Goal: Task Accomplishment & Management: Use online tool/utility

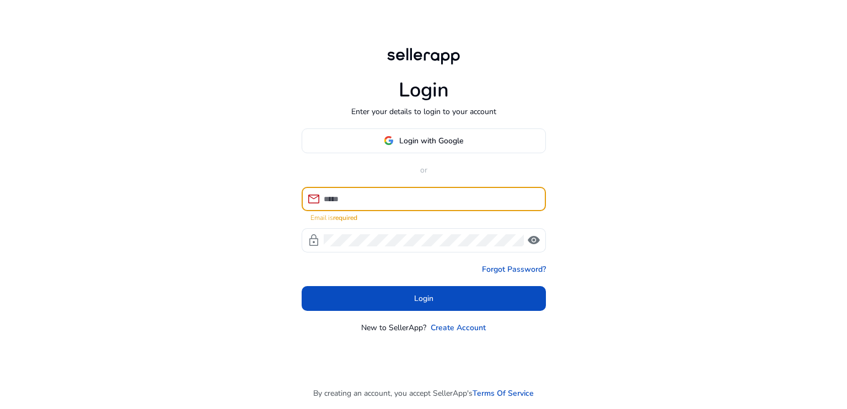
click at [344, 195] on input at bounding box center [430, 199] width 213 height 12
type input "*"
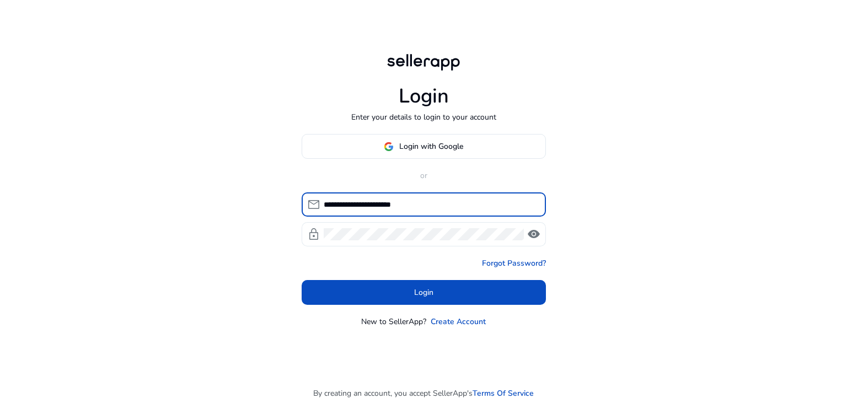
type input "**********"
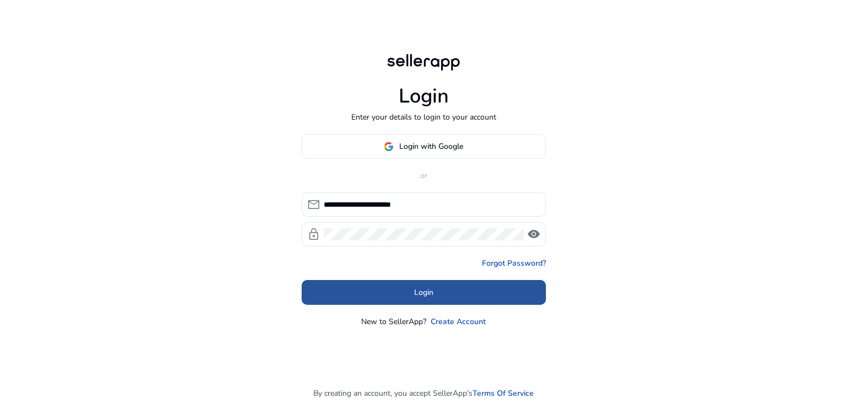
click at [395, 294] on span at bounding box center [424, 293] width 244 height 26
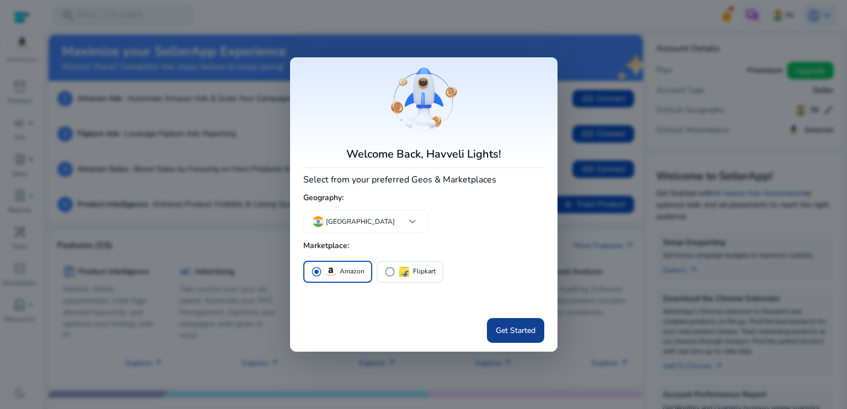
click at [513, 332] on span "Get Started" at bounding box center [516, 331] width 40 height 12
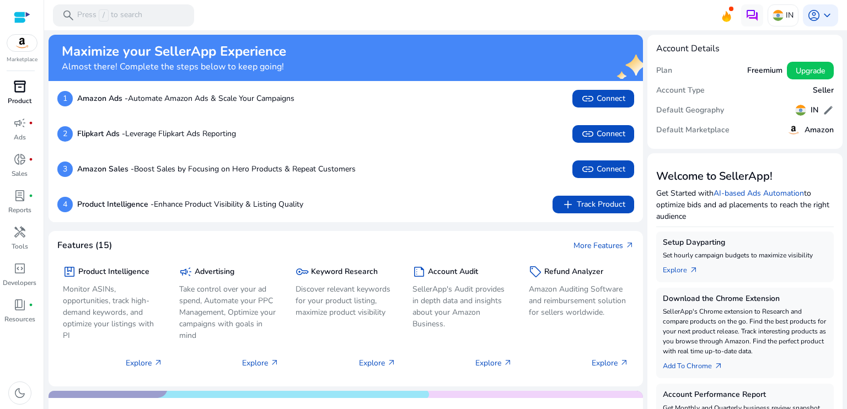
click at [23, 101] on p "Product" at bounding box center [20, 101] width 24 height 10
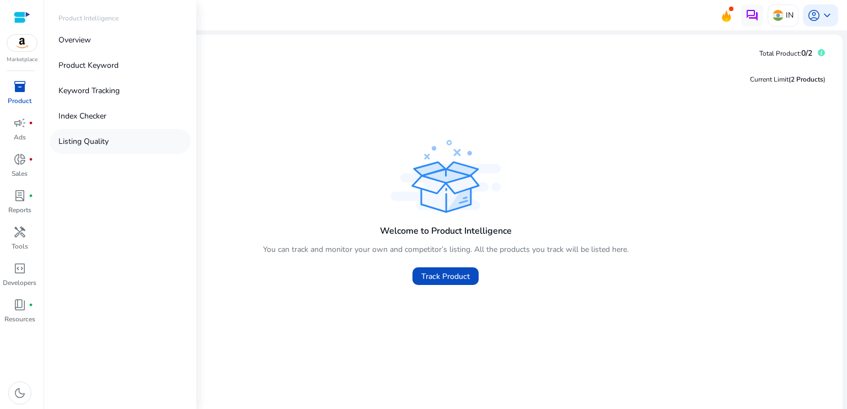
click at [103, 145] on p "Listing Quality" at bounding box center [83, 142] width 50 height 12
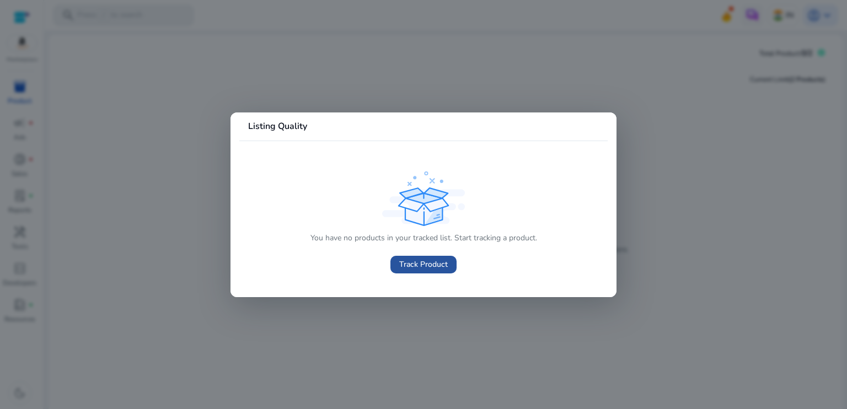
click at [430, 263] on span "Track Product" at bounding box center [423, 265] width 49 height 12
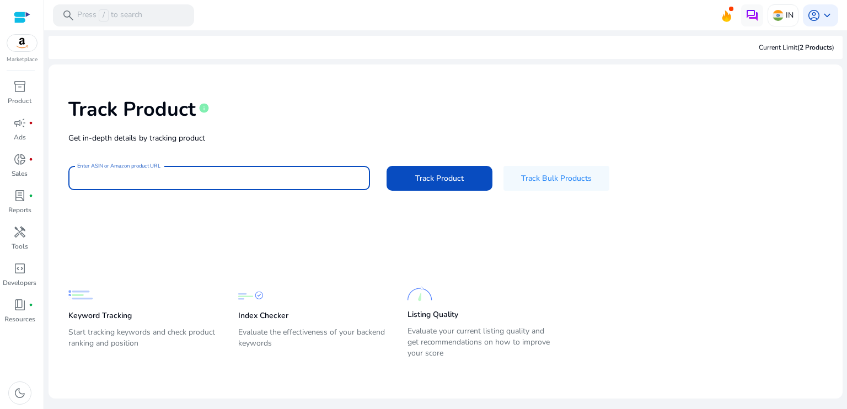
paste input "**********"
type input "**********"
click at [440, 183] on span "Track Product" at bounding box center [439, 179] width 49 height 12
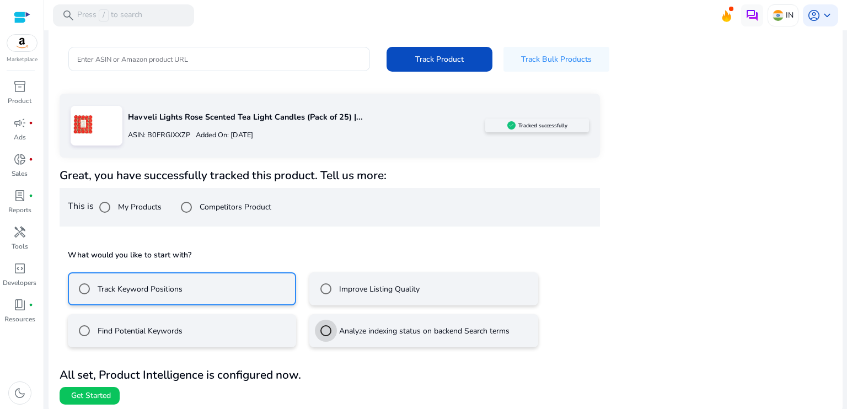
scroll to position [121, 0]
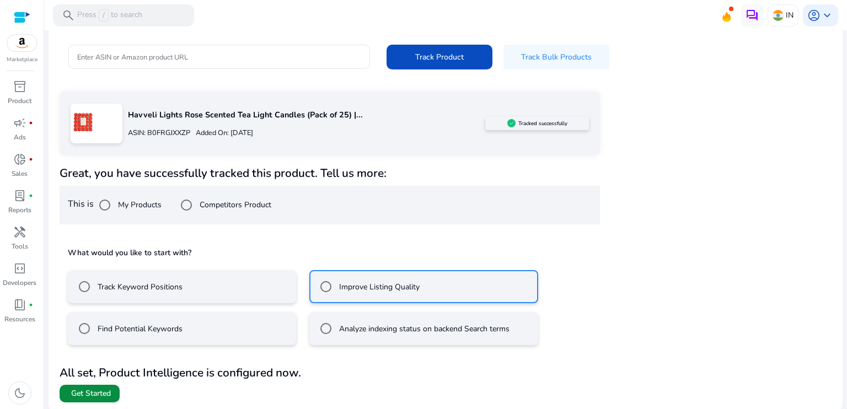
click at [103, 390] on span "Get Started" at bounding box center [91, 393] width 40 height 11
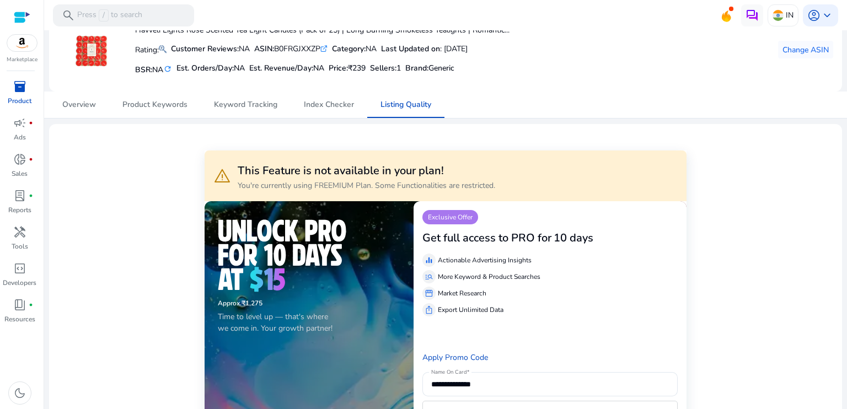
scroll to position [55, 0]
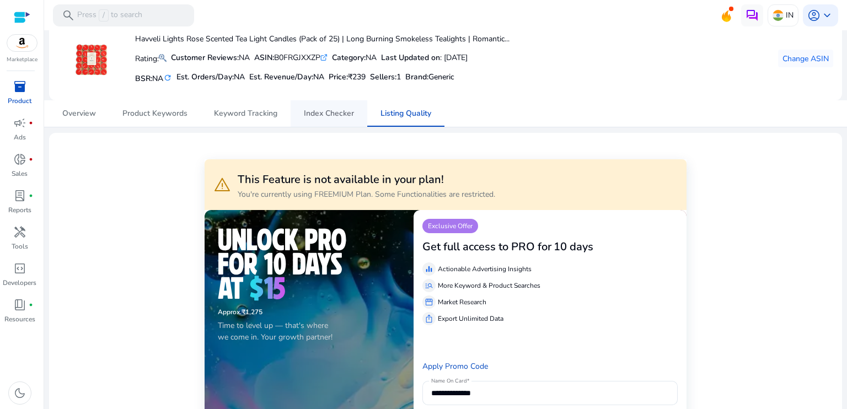
click at [330, 112] on span "Index Checker" at bounding box center [329, 114] width 50 height 8
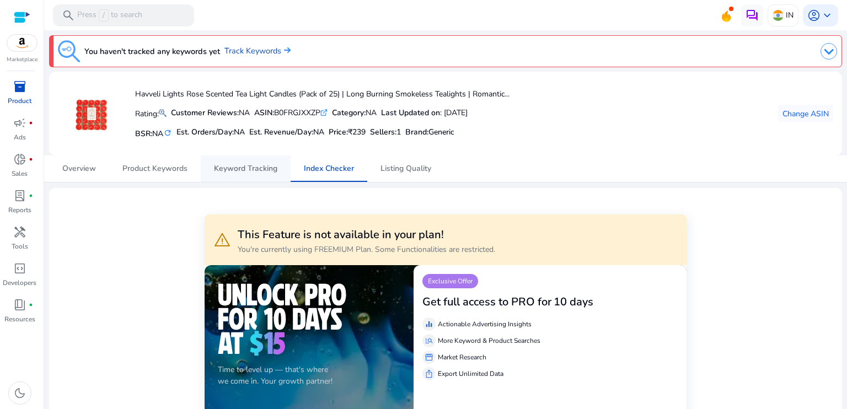
click at [238, 170] on span "Keyword Tracking" at bounding box center [245, 169] width 63 height 8
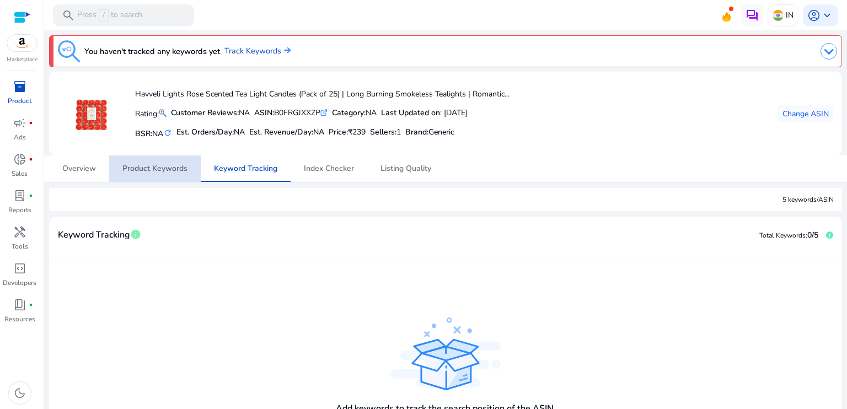
click at [157, 168] on span "Product Keywords" at bounding box center [154, 169] width 65 height 8
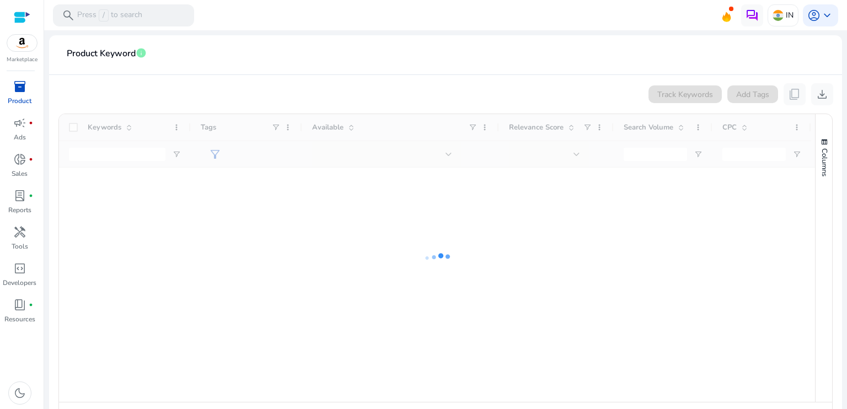
scroll to position [205, 0]
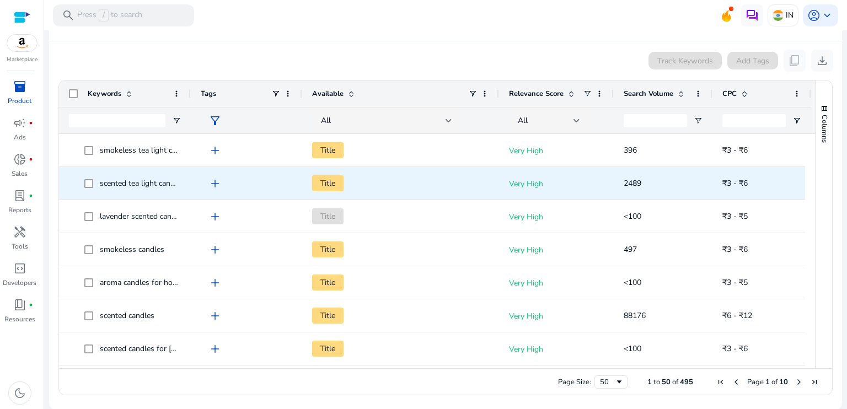
click at [215, 183] on span "add" at bounding box center [215, 183] width 13 height 13
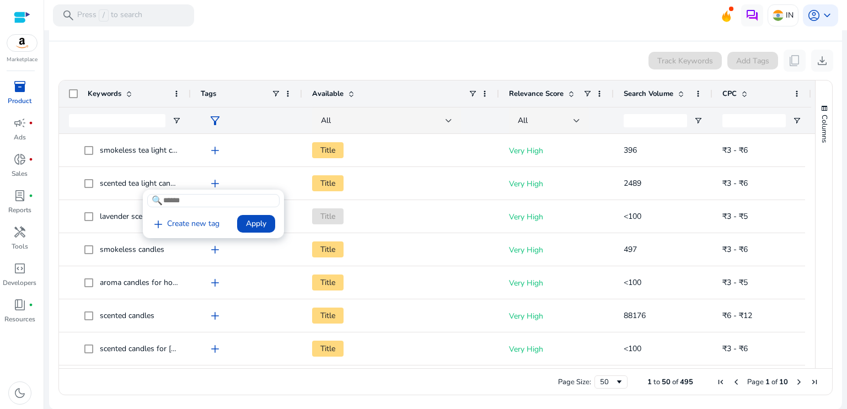
click at [327, 183] on div at bounding box center [423, 204] width 847 height 409
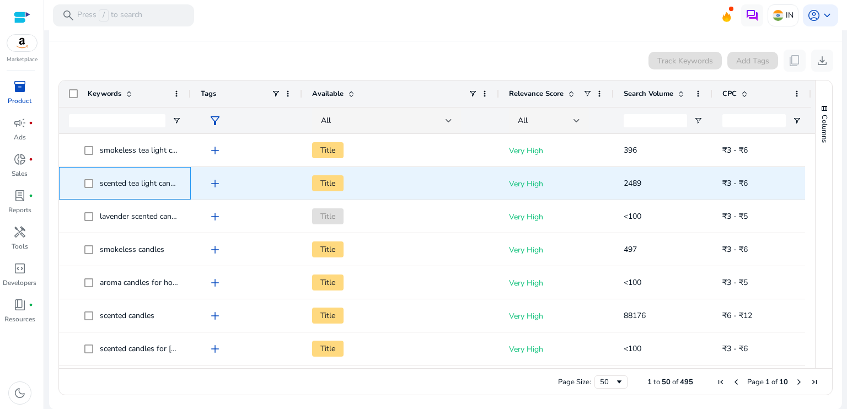
click at [129, 180] on span "scented tea light candles" at bounding box center [142, 183] width 85 height 10
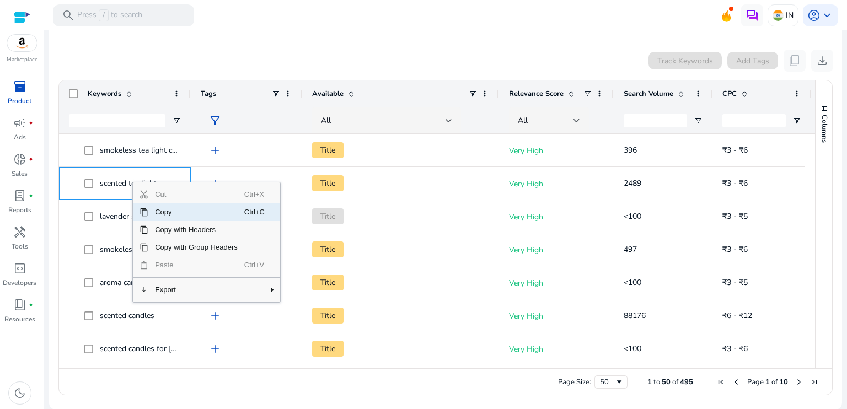
click at [150, 210] on span "Copy" at bounding box center [196, 213] width 96 height 18
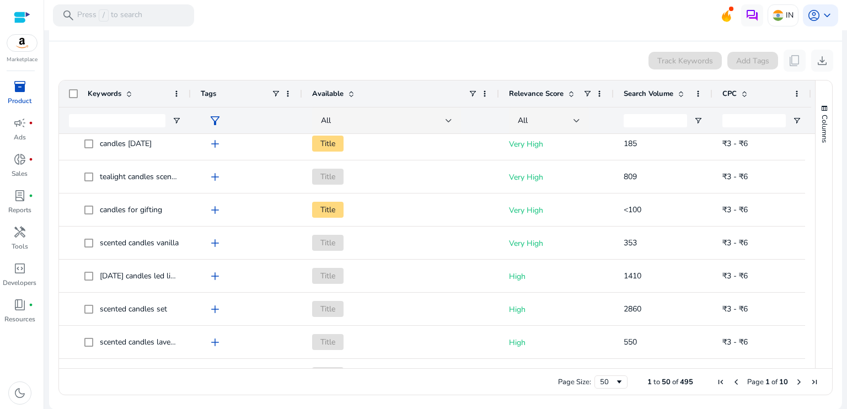
scroll to position [0, 0]
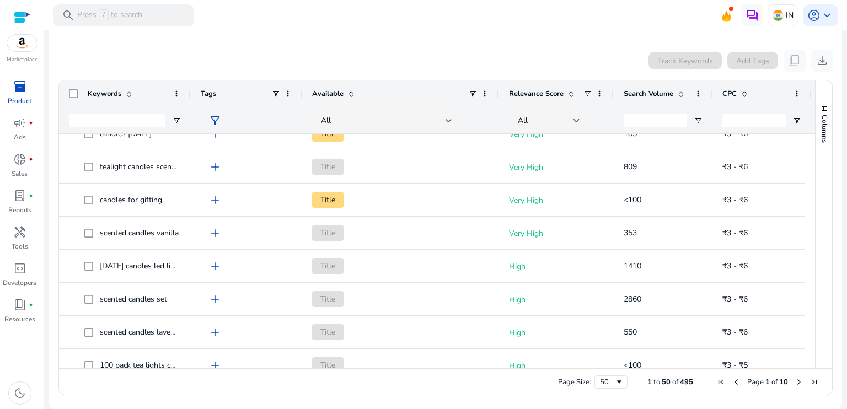
click at [679, 92] on span at bounding box center [681, 93] width 9 height 9
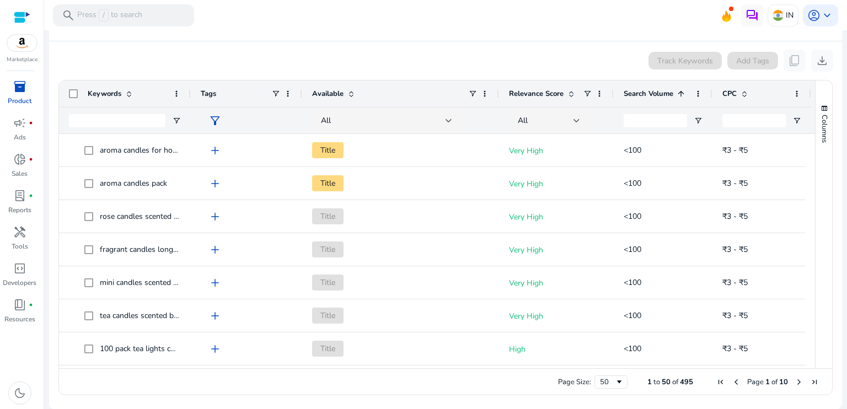
click at [680, 92] on span at bounding box center [681, 93] width 9 height 9
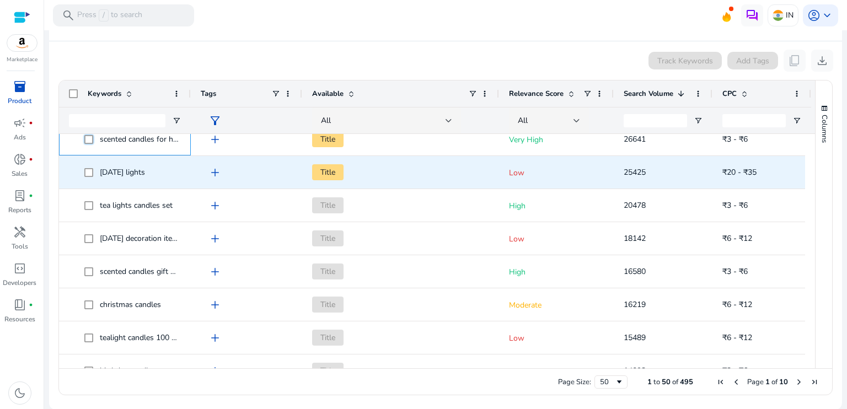
scroll to position [221, 0]
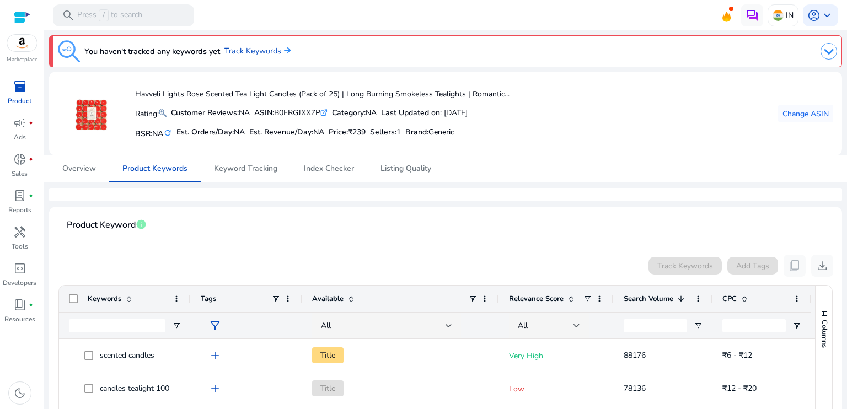
scroll to position [221, 0]
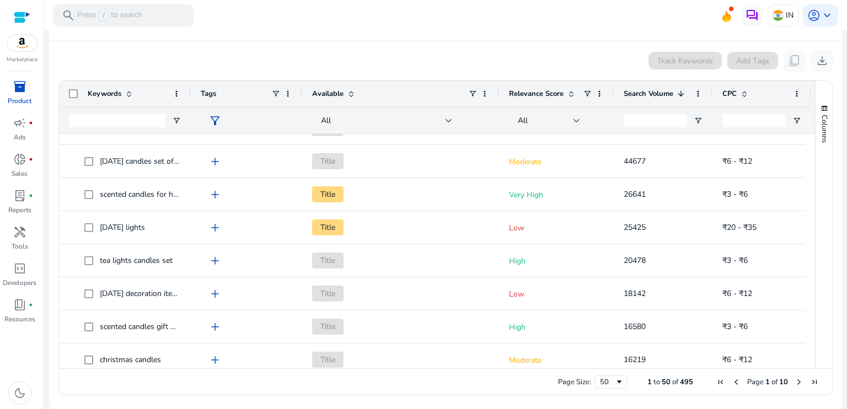
click at [29, 94] on div "inventory_2" at bounding box center [19, 87] width 31 height 18
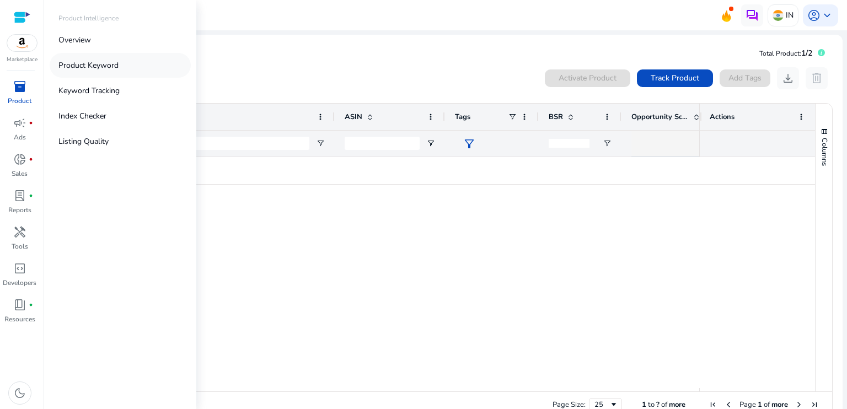
click at [108, 67] on p "Product Keyword" at bounding box center [88, 66] width 60 height 12
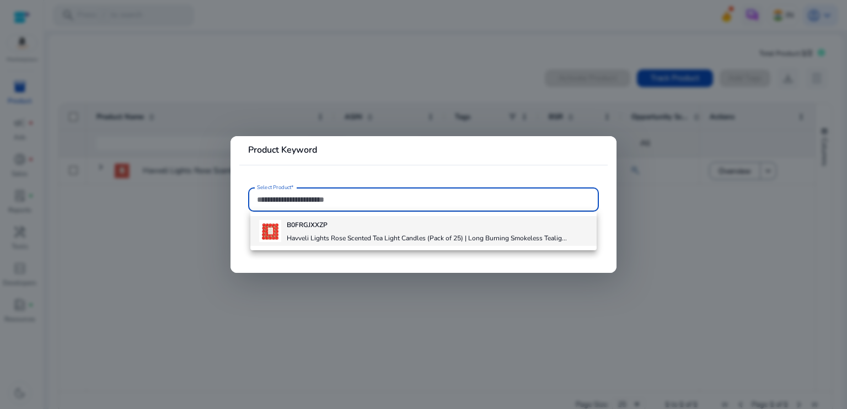
click at [297, 237] on h4 "Havveli Lights Rose Scented Tea Light Candles (Pack of 25) | Long Burning Smoke…" at bounding box center [427, 238] width 280 height 9
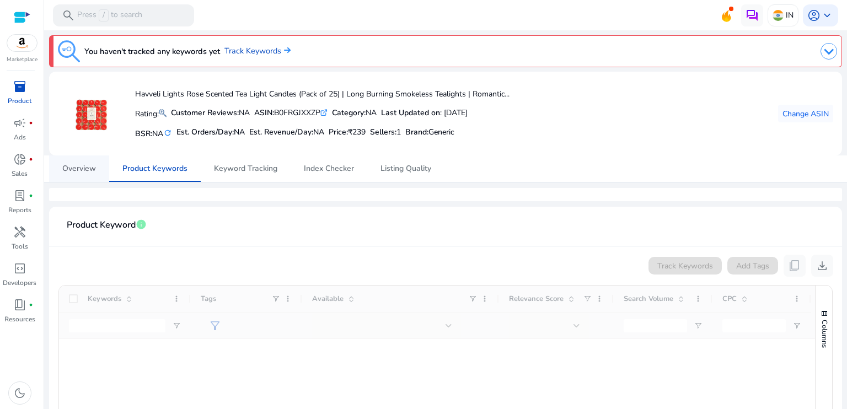
click at [82, 170] on span "Overview" at bounding box center [79, 169] width 34 height 8
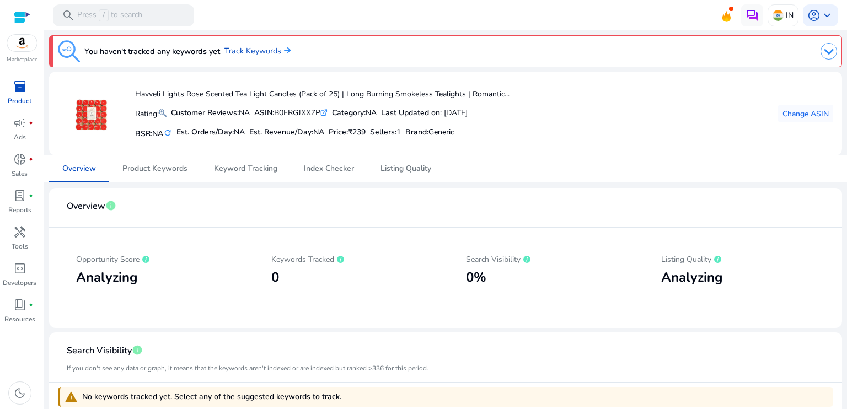
click at [115, 277] on h2 "Analyzing" at bounding box center [162, 278] width 172 height 16
drag, startPoint x: 241, startPoint y: 222, endPoint x: 219, endPoint y: 216, distance: 22.9
click at [241, 222] on mat-card-header "Overview info" at bounding box center [446, 212] width 776 height 31
click at [156, 170] on span "Product Keywords" at bounding box center [154, 169] width 65 height 8
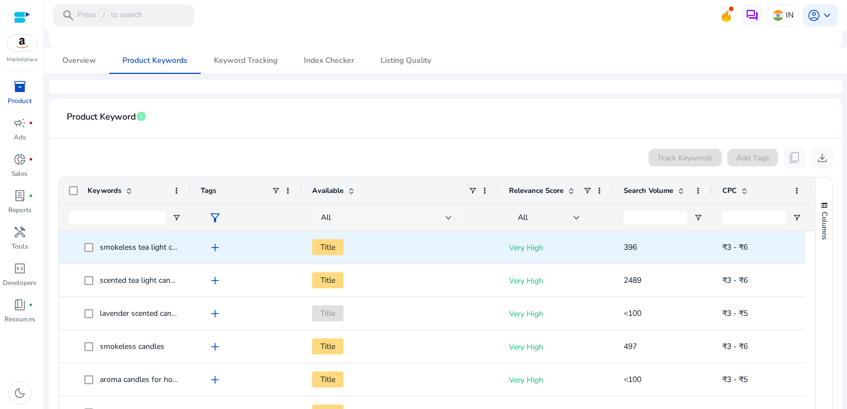
scroll to position [110, 0]
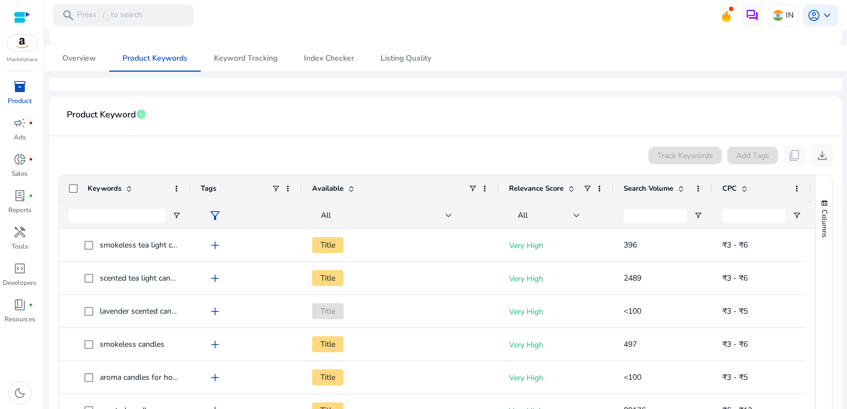
click at [682, 189] on span at bounding box center [681, 188] width 9 height 9
click at [678, 188] on span at bounding box center [681, 188] width 9 height 9
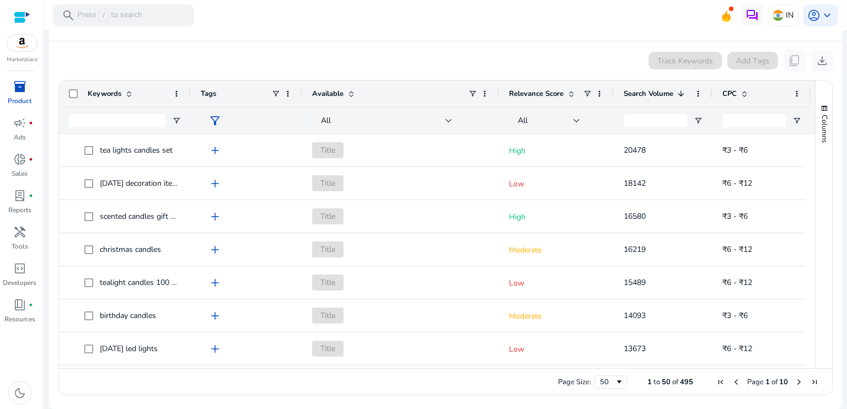
scroll to position [0, 0]
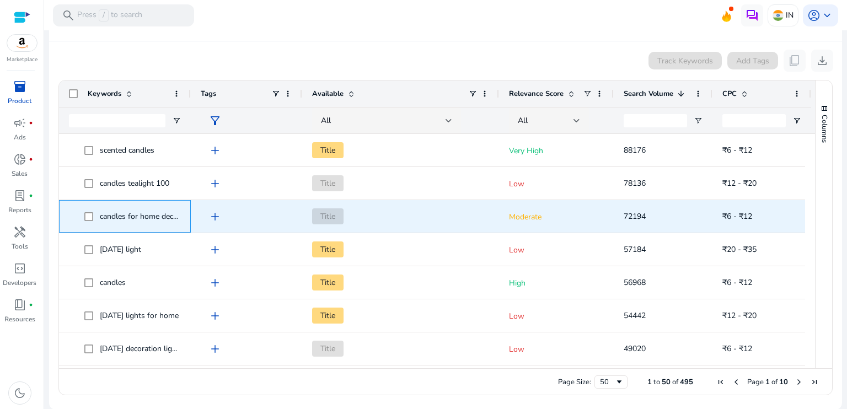
click at [170, 215] on span "candles for home decor" at bounding box center [140, 216] width 81 height 10
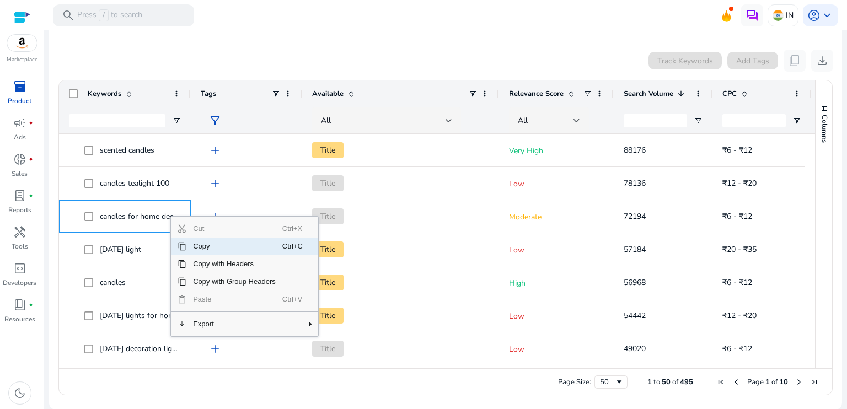
click at [199, 247] on span "Copy" at bounding box center [234, 247] width 96 height 18
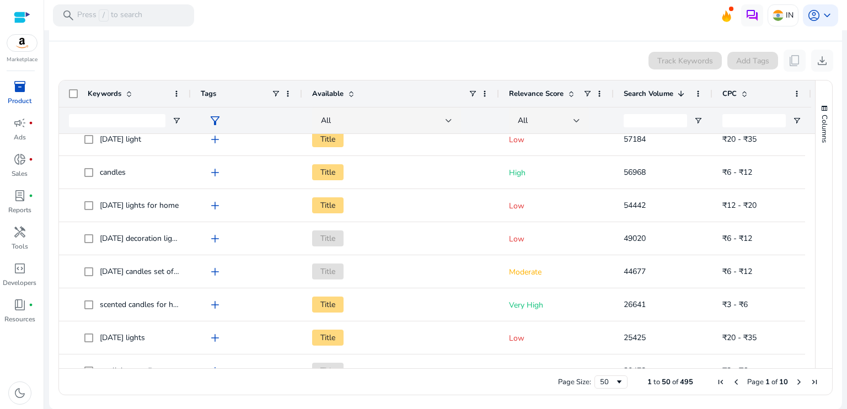
scroll to position [110, 0]
click at [616, 382] on span "Page Size" at bounding box center [619, 382] width 9 height 9
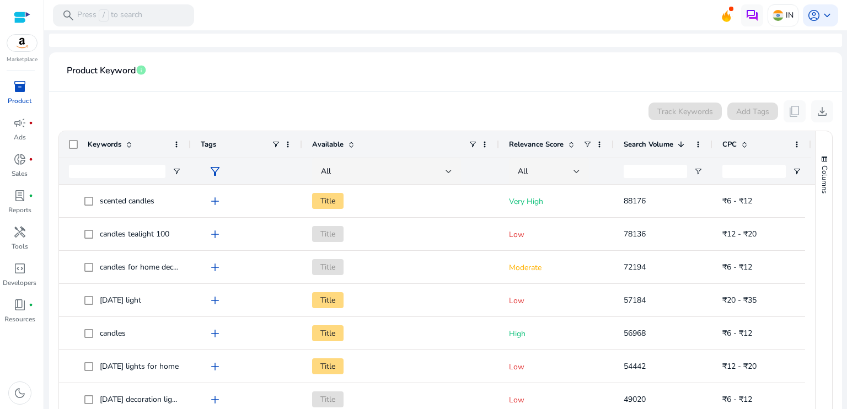
scroll to position [205, 0]
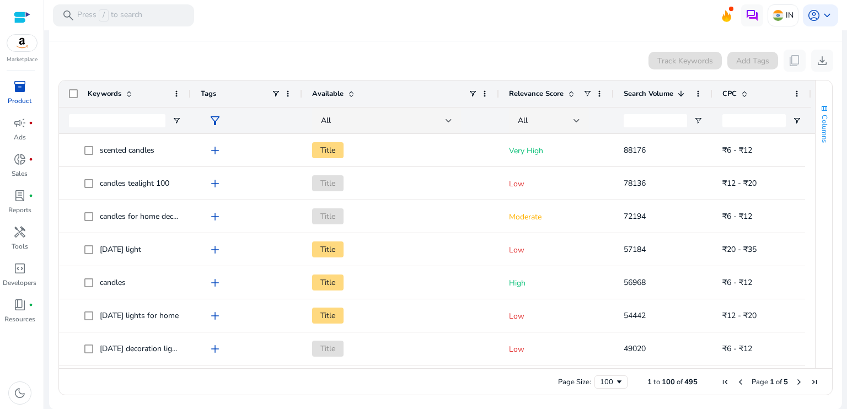
click at [821, 108] on span "button" at bounding box center [824, 108] width 9 height 9
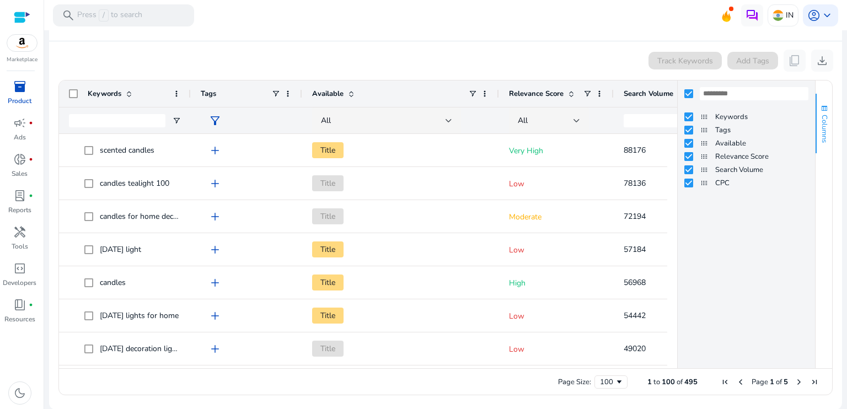
click at [820, 108] on span "button" at bounding box center [824, 108] width 9 height 9
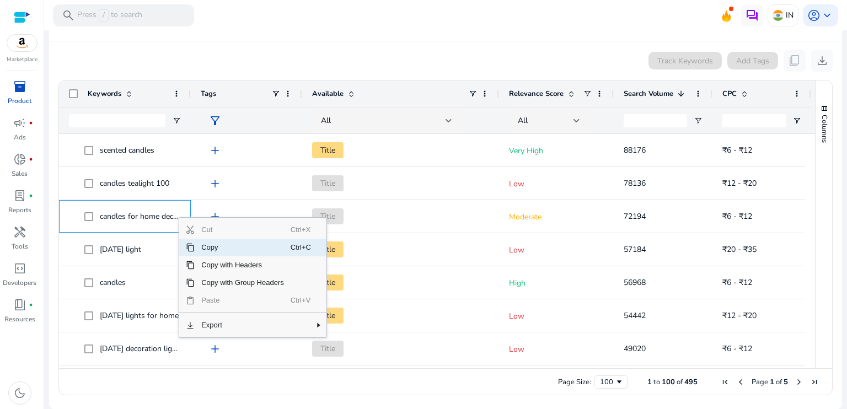
click at [203, 247] on span "Copy" at bounding box center [243, 248] width 96 height 18
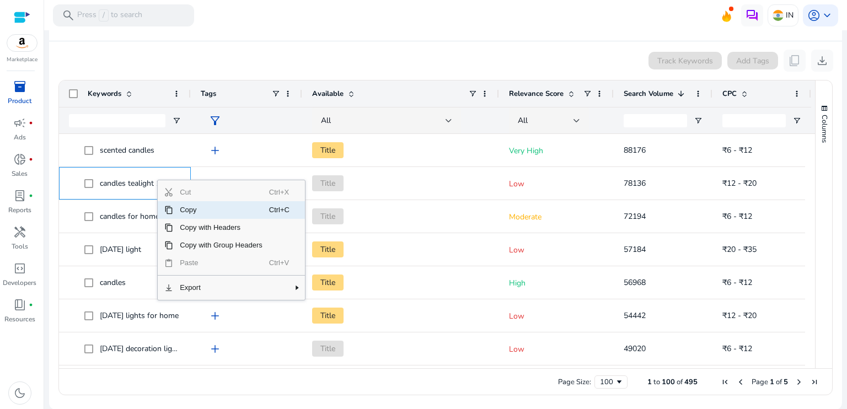
click at [174, 205] on span "Copy" at bounding box center [221, 210] width 96 height 18
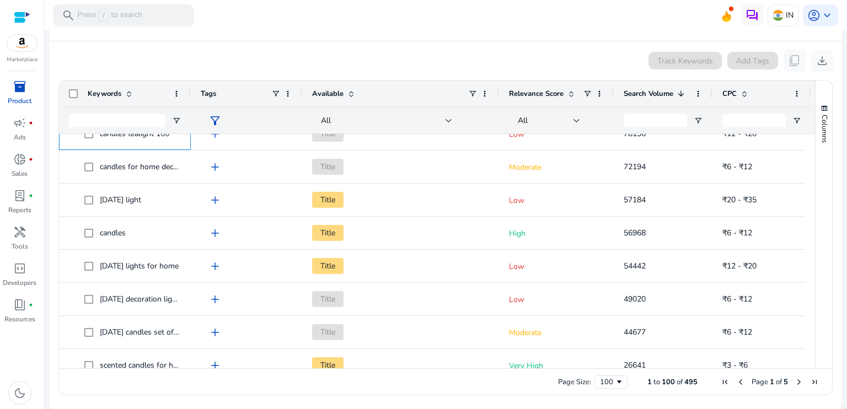
scroll to position [62, 0]
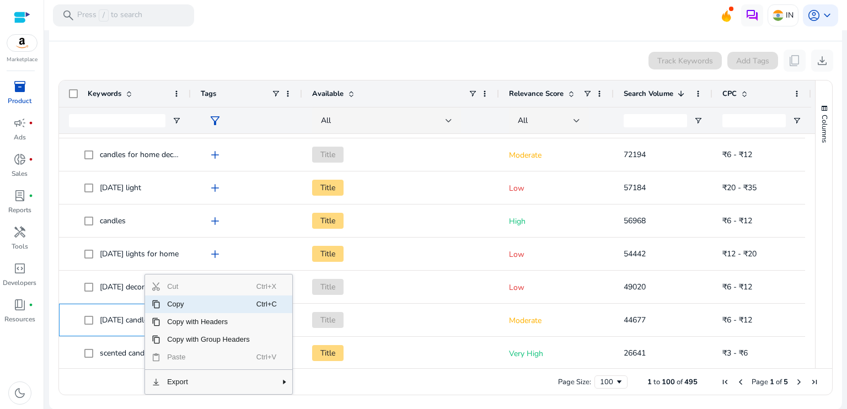
click at [196, 302] on span "Copy" at bounding box center [209, 305] width 96 height 18
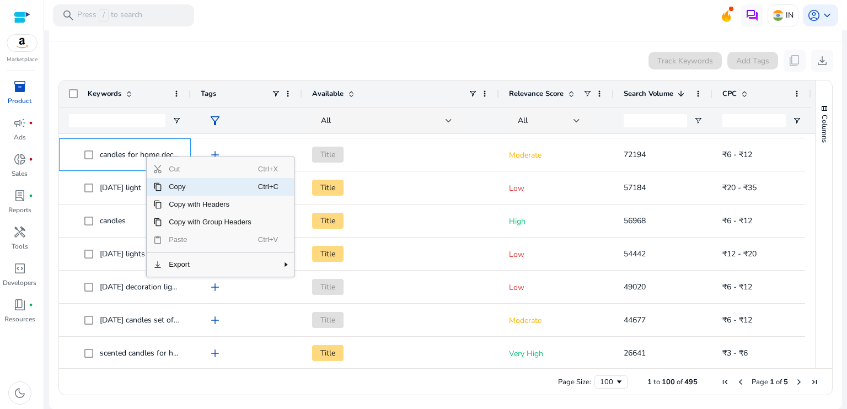
click at [179, 188] on span "Copy" at bounding box center [210, 187] width 96 height 18
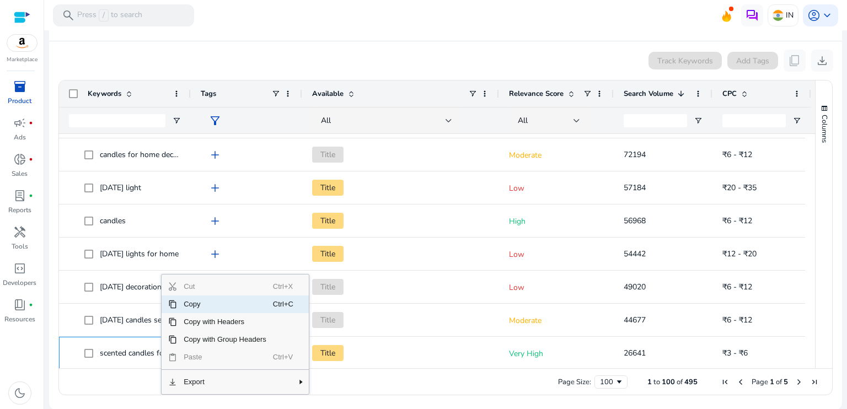
click at [199, 304] on span "Copy" at bounding box center [225, 305] width 96 height 18
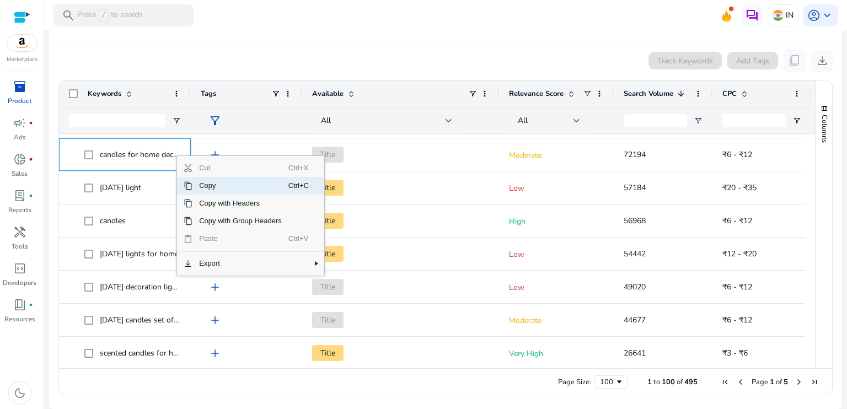
click at [210, 186] on span "Copy" at bounding box center [241, 186] width 96 height 18
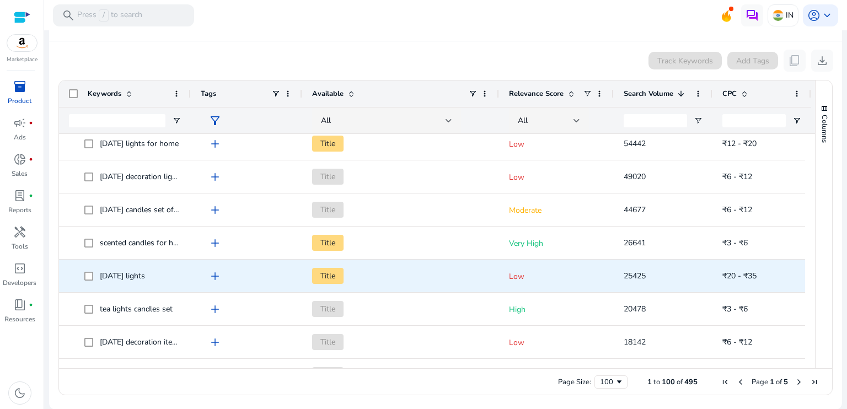
scroll to position [227, 0]
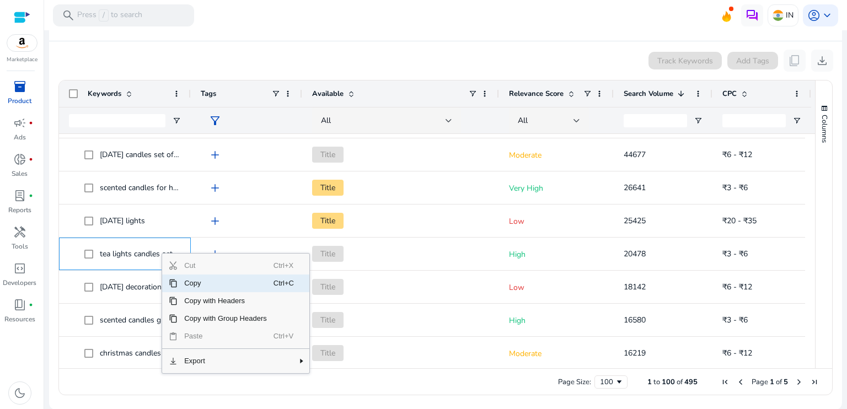
click at [188, 281] on span "Copy" at bounding box center [226, 284] width 96 height 18
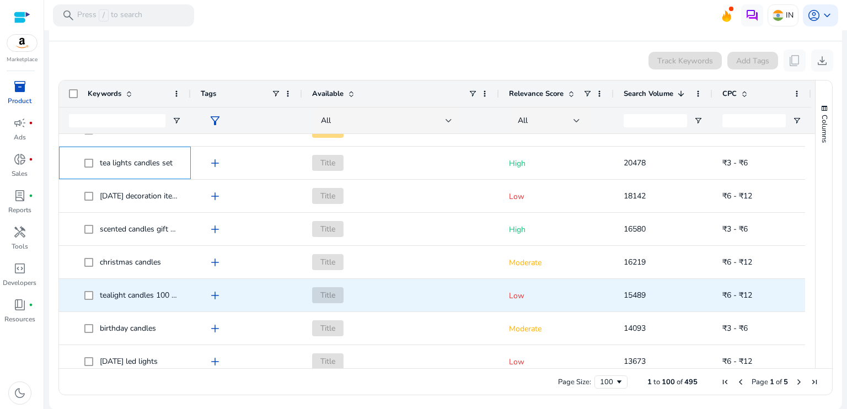
scroll to position [338, 0]
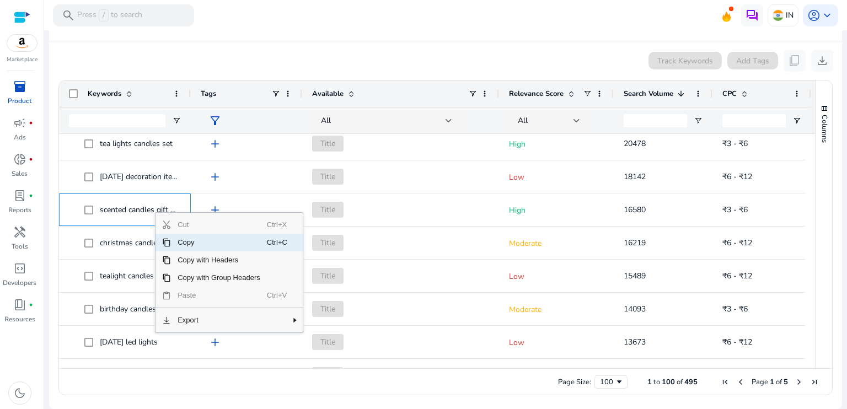
click at [188, 240] on span "Copy" at bounding box center [219, 243] width 96 height 18
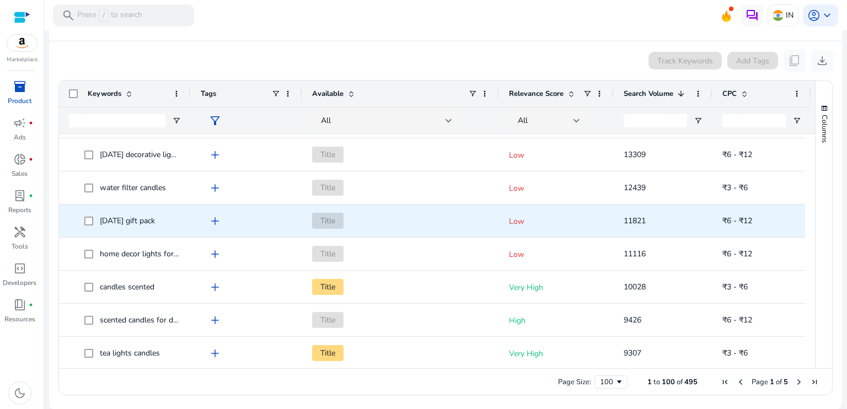
scroll to position [613, 0]
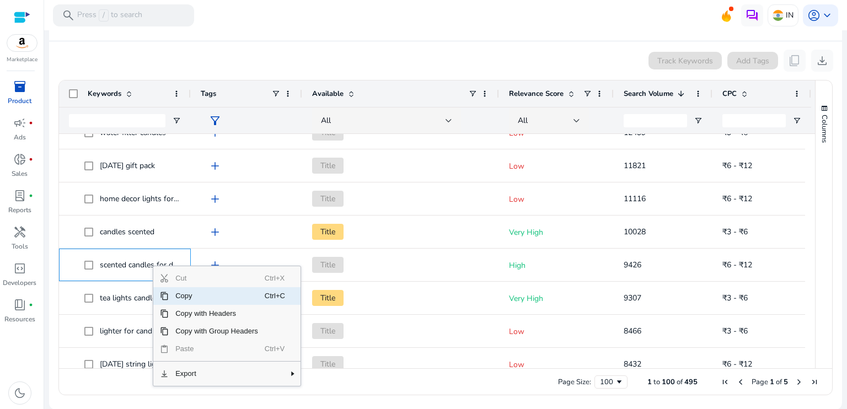
click at [175, 292] on span "Copy" at bounding box center [217, 296] width 96 height 18
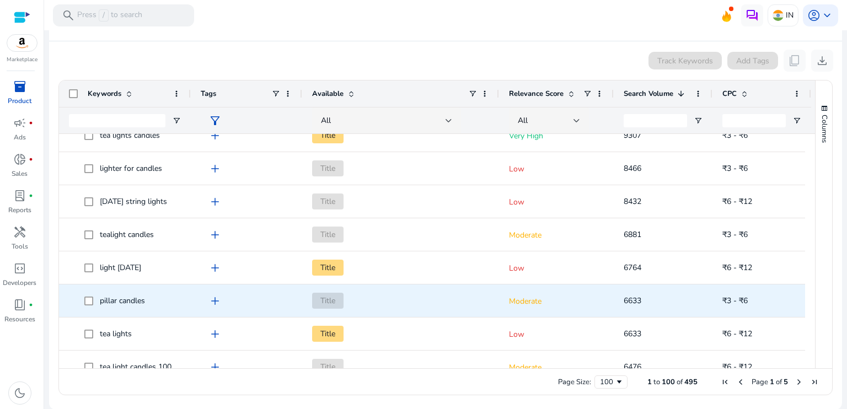
scroll to position [834, 0]
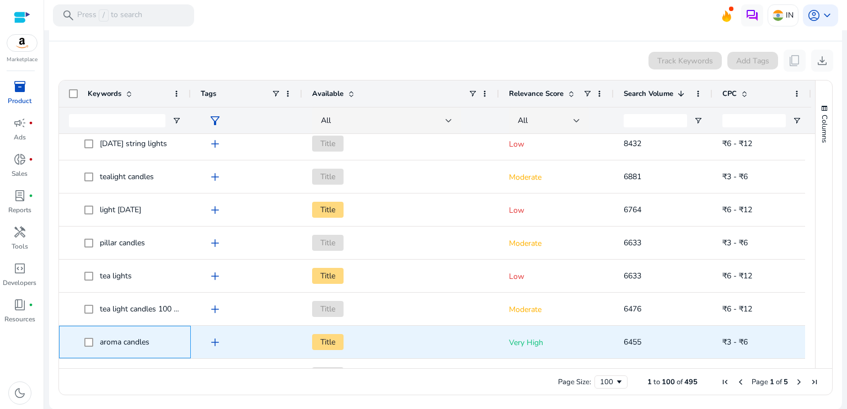
drag, startPoint x: 153, startPoint y: 340, endPoint x: 111, endPoint y: 339, distance: 41.9
drag, startPoint x: 111, startPoint y: 339, endPoint x: 106, endPoint y: 340, distance: 5.5
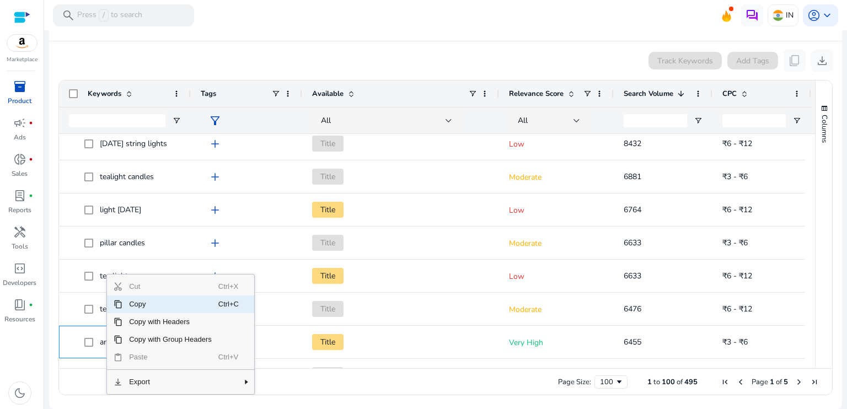
click at [139, 304] on span "Copy" at bounding box center [170, 305] width 96 height 18
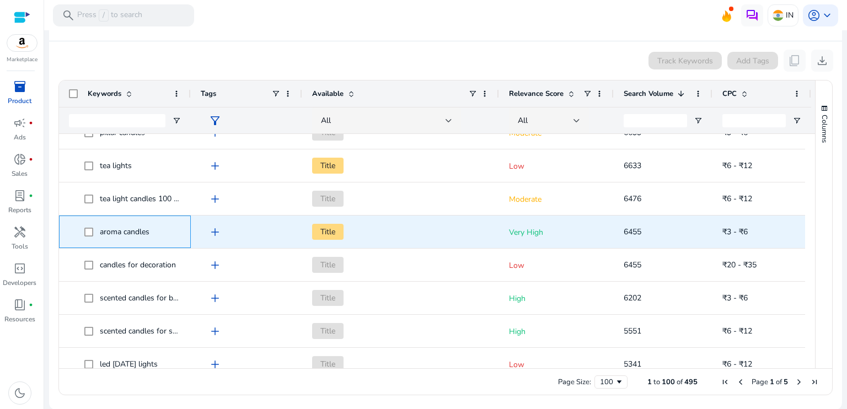
scroll to position [0, 0]
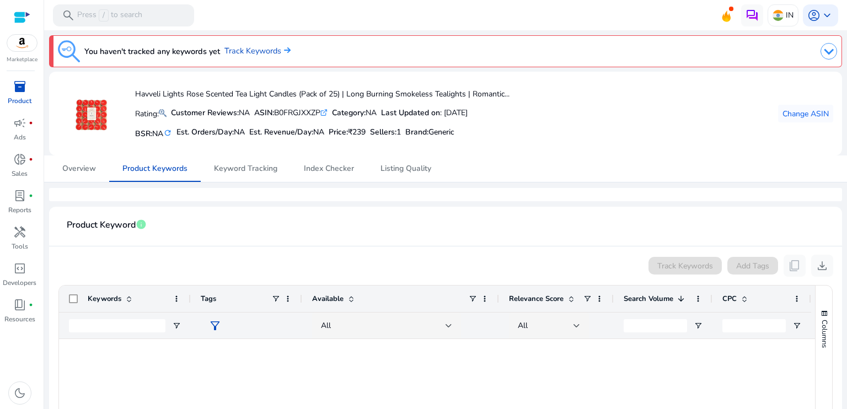
scroll to position [944, 0]
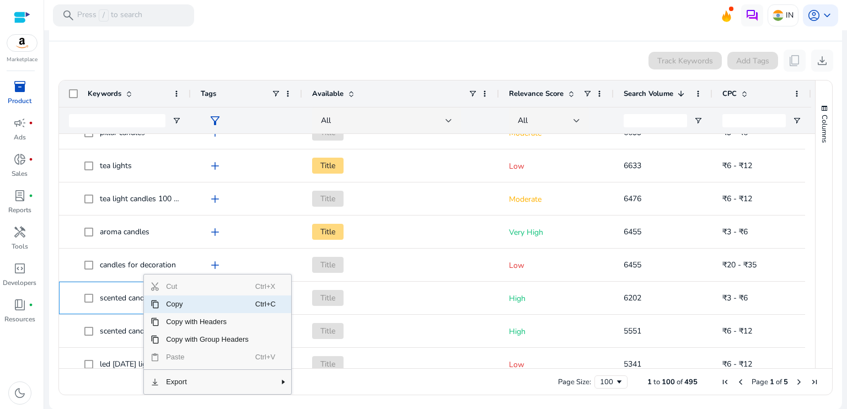
click at [164, 301] on span "Copy" at bounding box center [207, 305] width 96 height 18
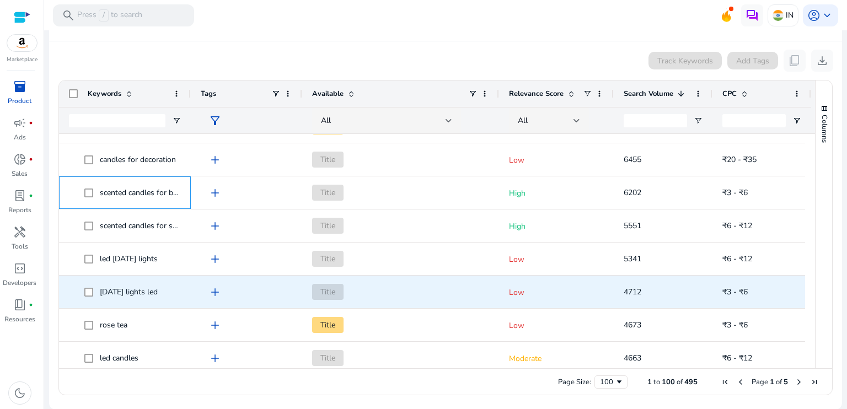
scroll to position [1055, 0]
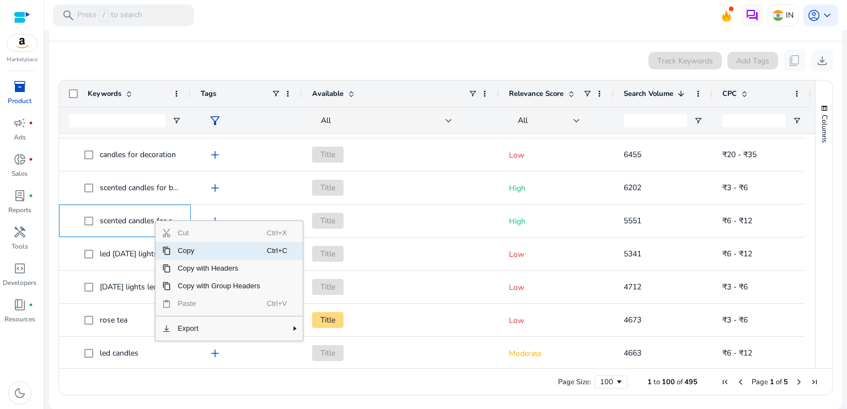
click at [179, 251] on span "Copy" at bounding box center [219, 251] width 96 height 18
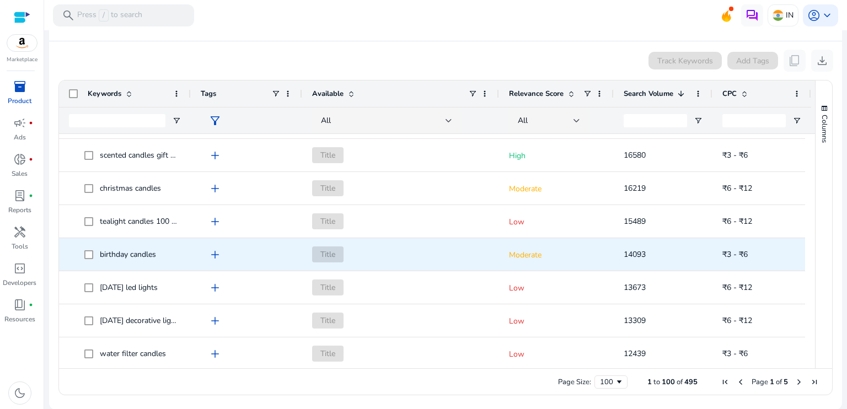
scroll to position [282, 0]
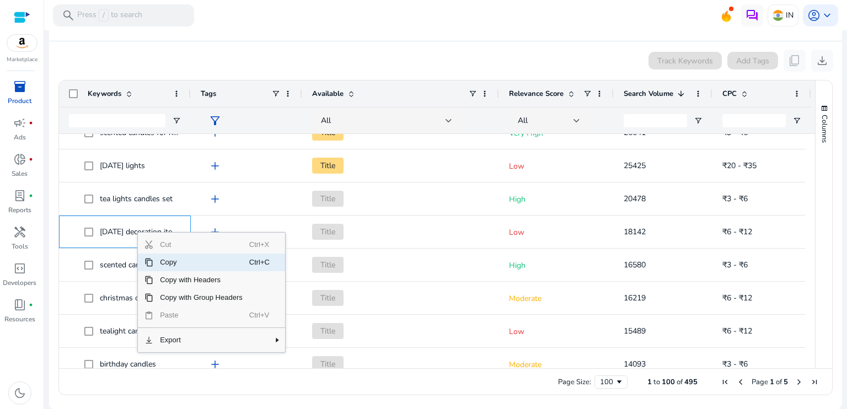
click at [165, 262] on span "Copy" at bounding box center [201, 263] width 96 height 18
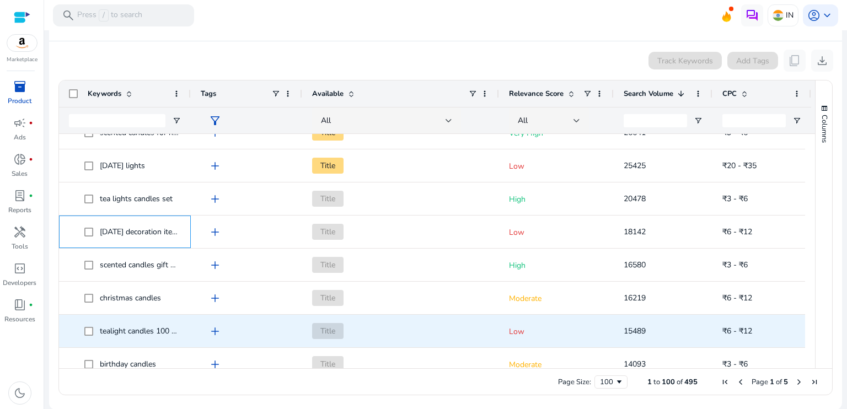
scroll to position [338, 0]
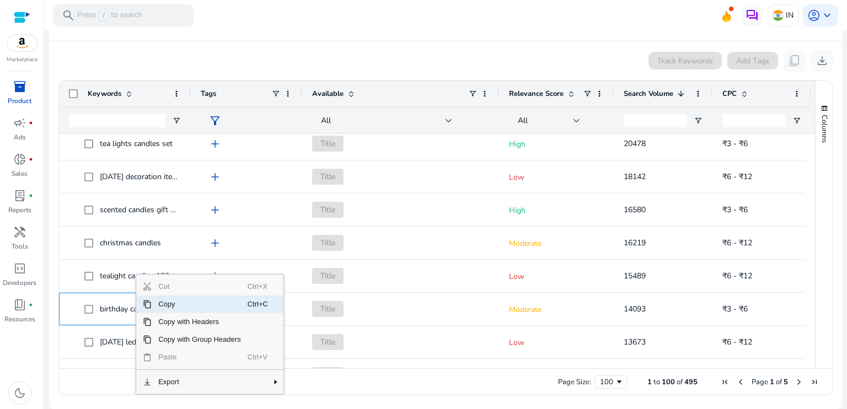
click at [172, 304] on span "Copy" at bounding box center [200, 305] width 96 height 18
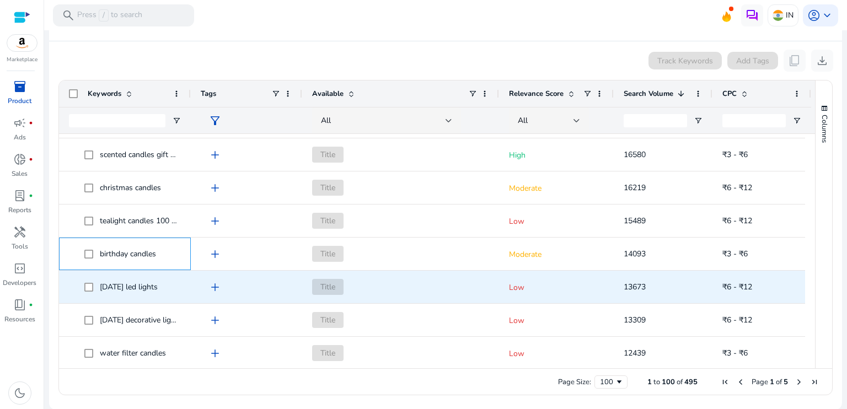
scroll to position [0, 0]
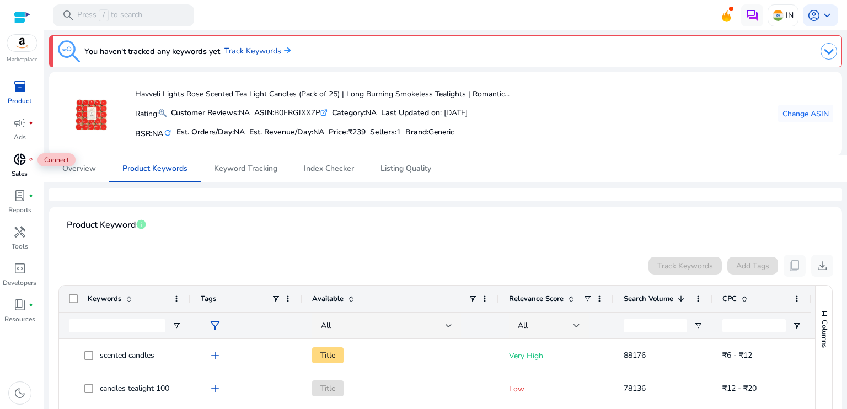
click at [18, 158] on span "donut_small" at bounding box center [19, 159] width 13 height 13
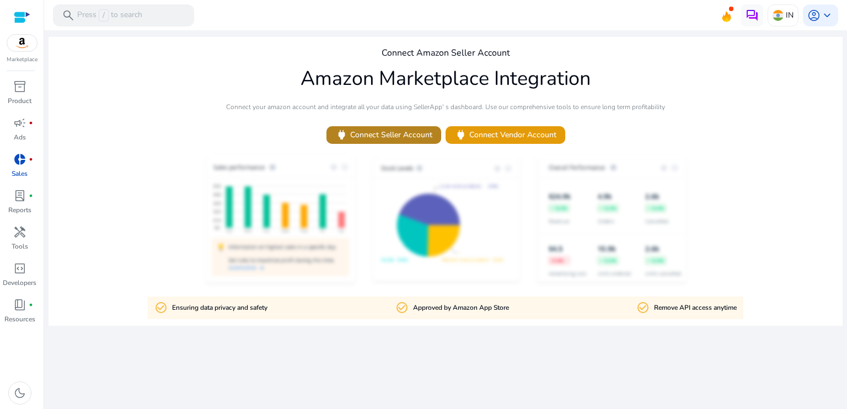
click at [361, 131] on span "power Connect Seller Account" at bounding box center [383, 135] width 97 height 13
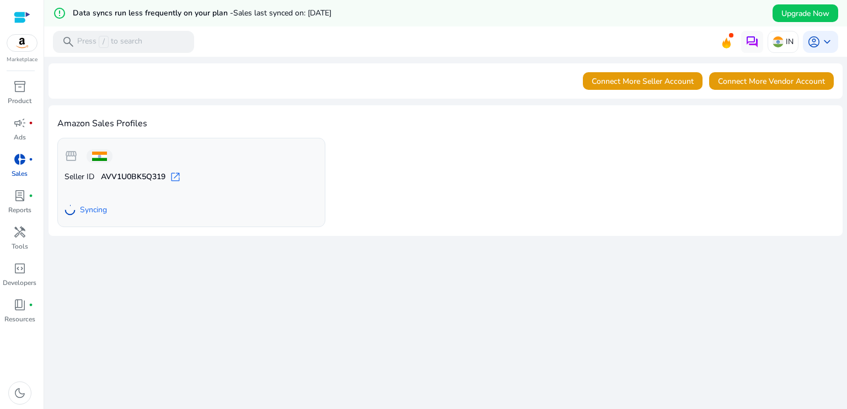
click at [20, 48] on img at bounding box center [22, 43] width 30 height 17
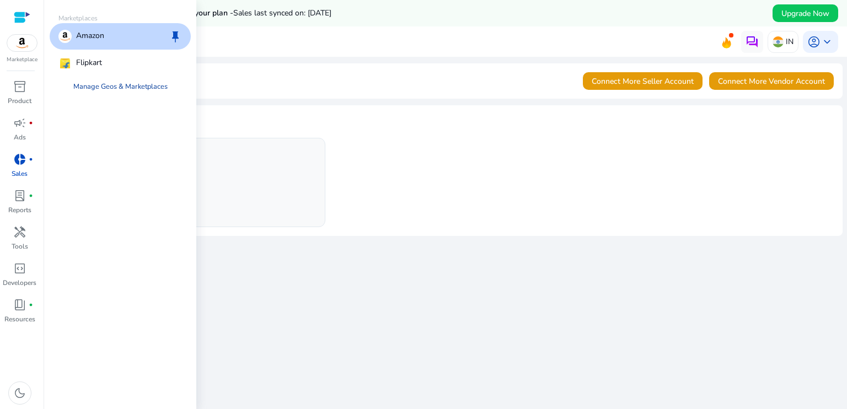
click at [95, 87] on link "Manage Geos & Marketplaces" at bounding box center [121, 87] width 112 height 20
click at [145, 86] on link "Manage Geos & Marketplaces" at bounding box center [121, 87] width 112 height 20
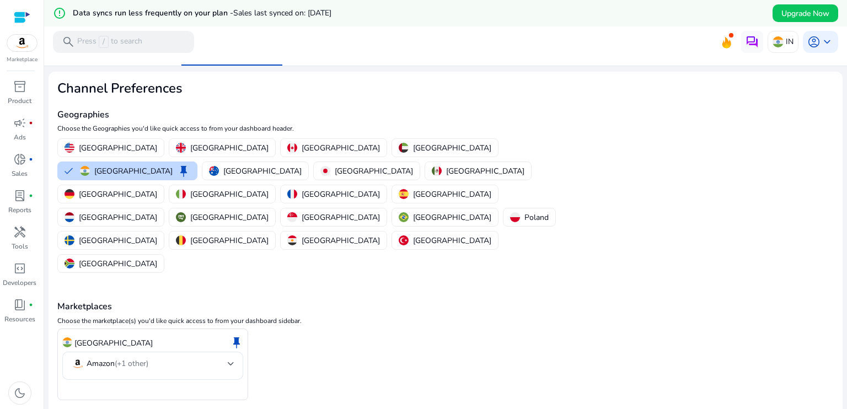
scroll to position [26, 0]
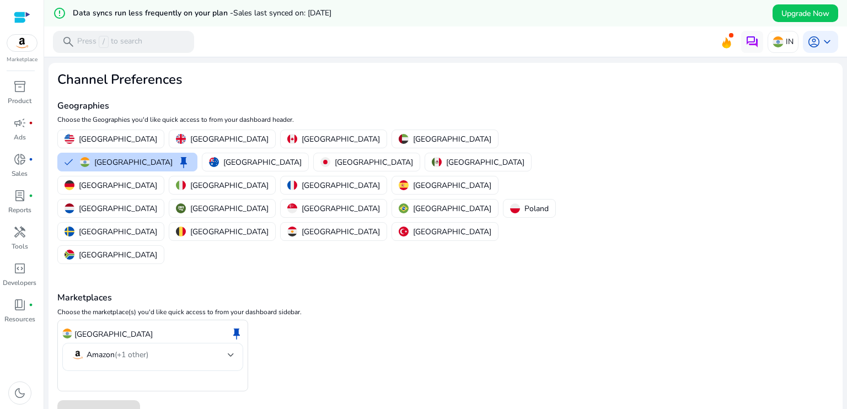
click at [229, 353] on div at bounding box center [231, 355] width 7 height 4
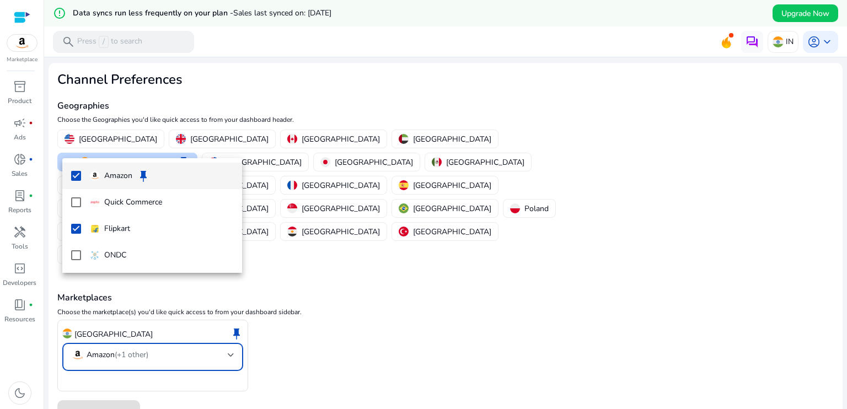
click at [333, 311] on div at bounding box center [423, 204] width 847 height 409
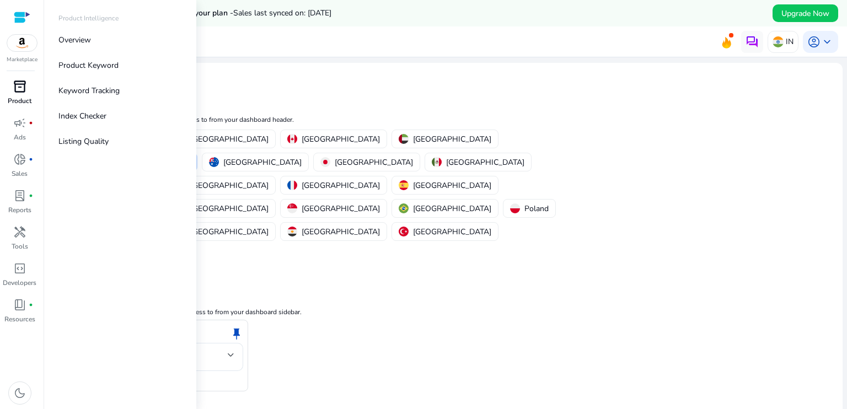
click at [15, 88] on span "inventory_2" at bounding box center [19, 86] width 13 height 13
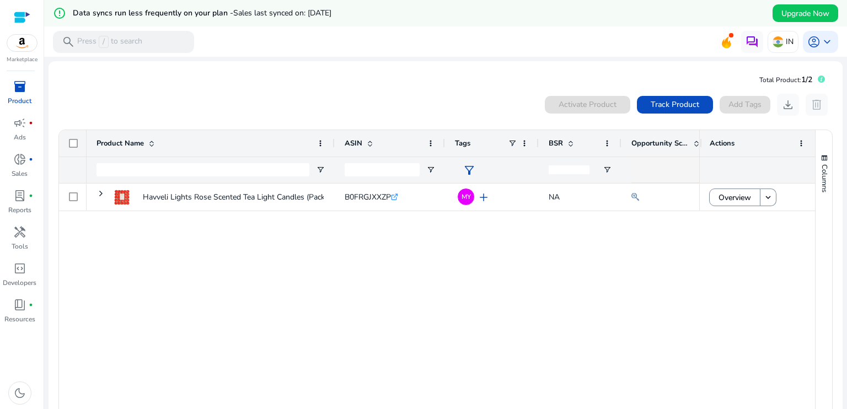
click at [248, 96] on div "0 products selected Activate Product Track Product Add Tags download delete" at bounding box center [446, 105] width 776 height 22
click at [15, 15] on div at bounding box center [22, 17] width 17 height 13
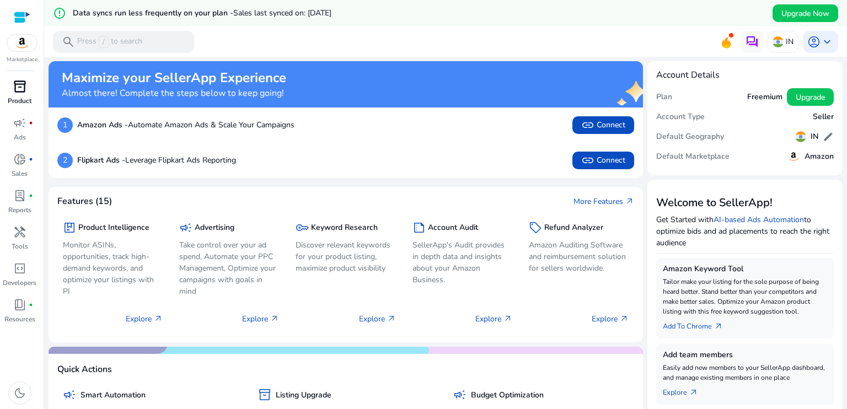
click at [26, 93] on div "inventory_2" at bounding box center [19, 87] width 31 height 18
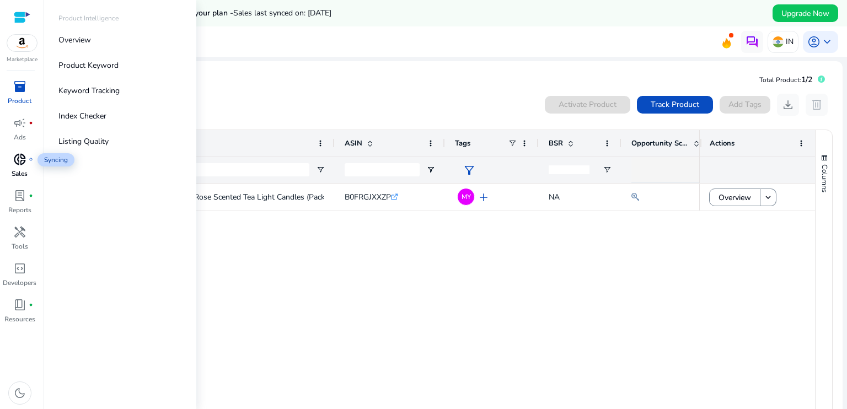
click at [17, 156] on span "donut_small" at bounding box center [19, 159] width 13 height 13
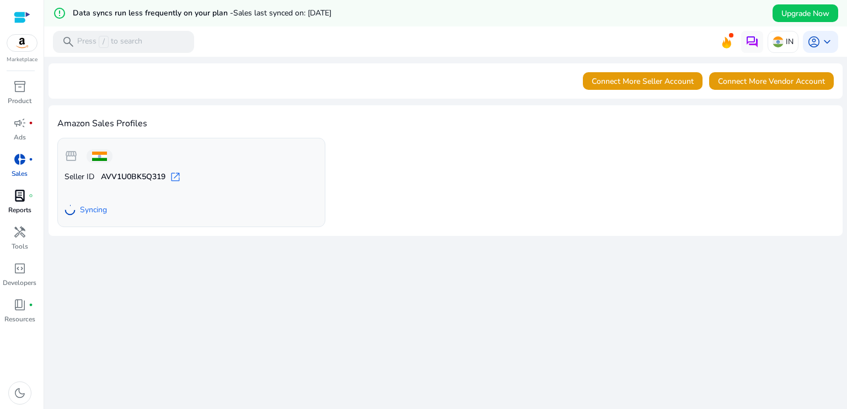
click at [22, 198] on span "lab_profile" at bounding box center [19, 195] width 13 height 13
click at [18, 197] on span "lab_profile" at bounding box center [19, 195] width 13 height 13
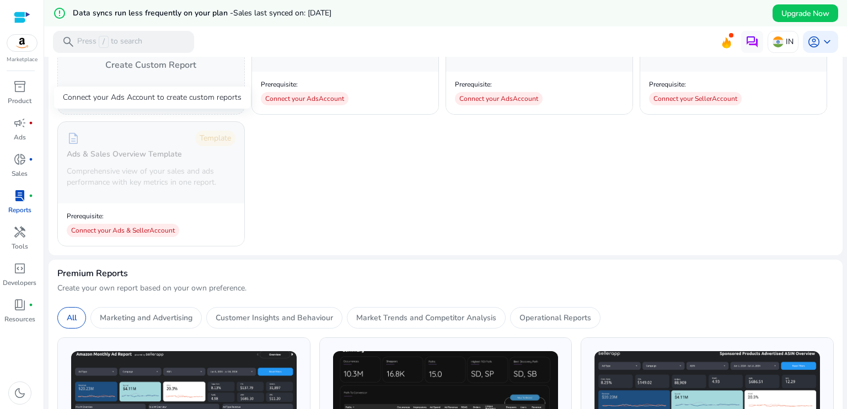
scroll to position [331, 0]
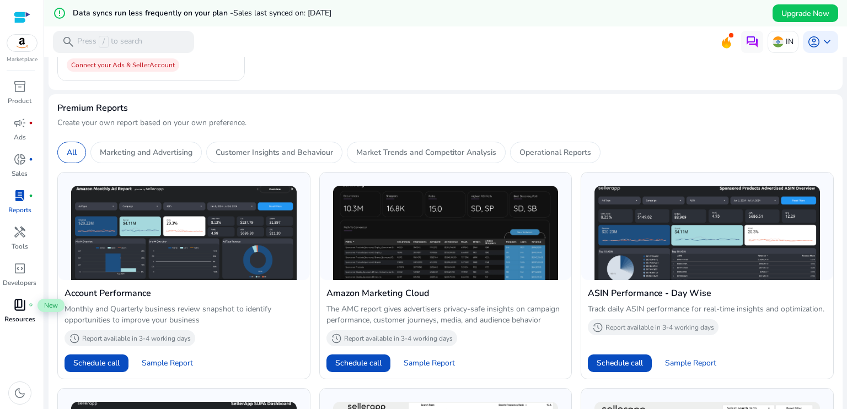
click at [18, 308] on span "book_4" at bounding box center [19, 304] width 13 height 13
